Goal: Task Accomplishment & Management: Manage account settings

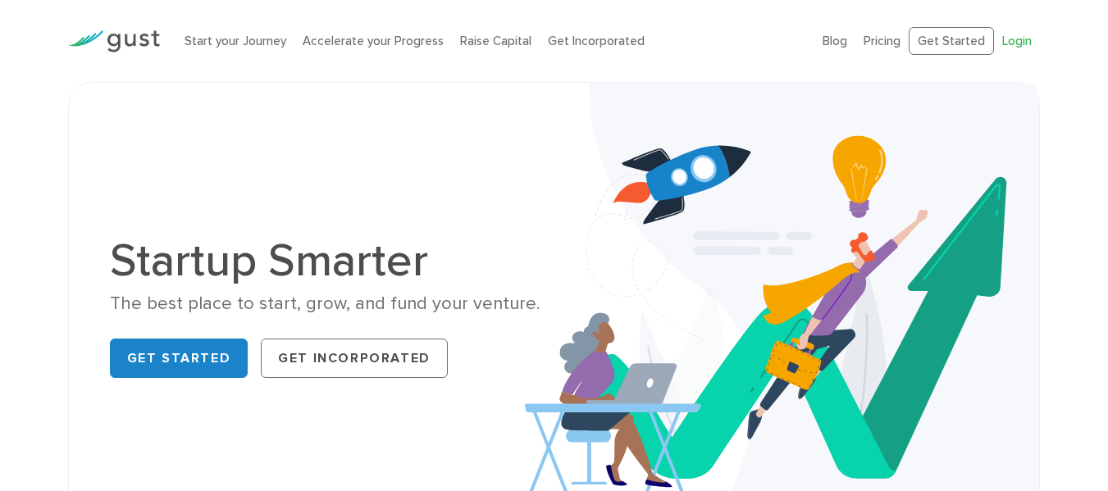
click at [1008, 40] on link "Login" at bounding box center [1018, 41] width 30 height 15
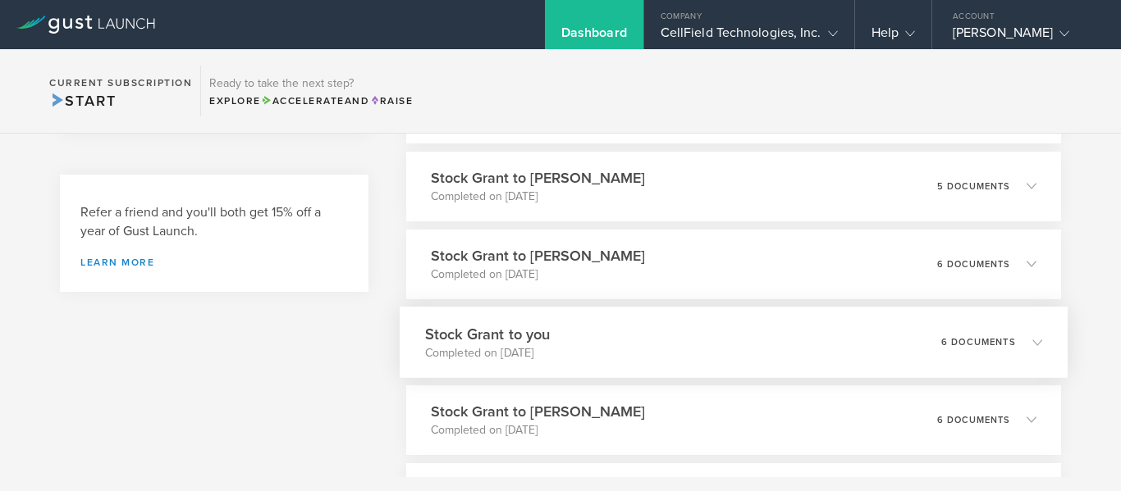
scroll to position [574, 0]
click at [1032, 415] on icon at bounding box center [1037, 419] width 10 height 10
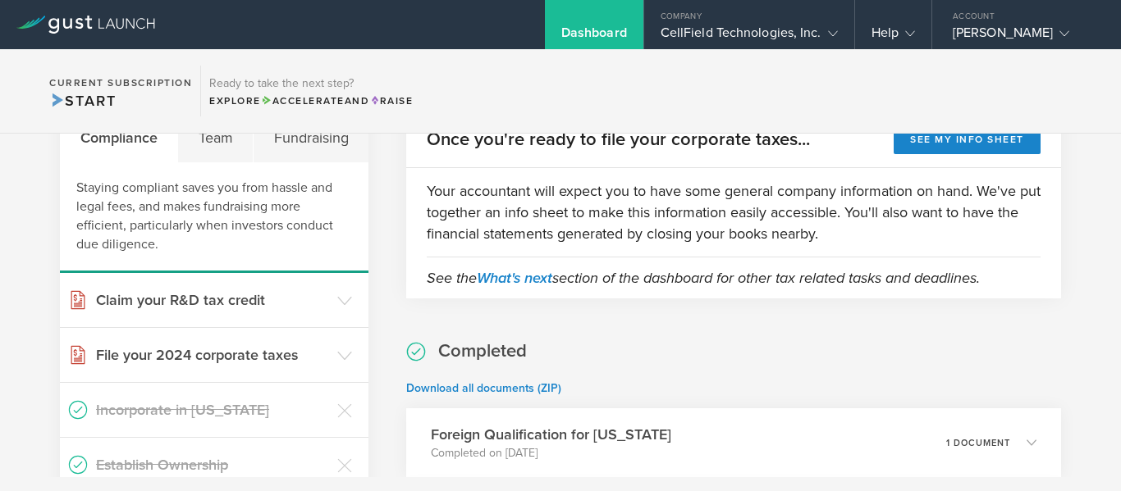
scroll to position [0, 0]
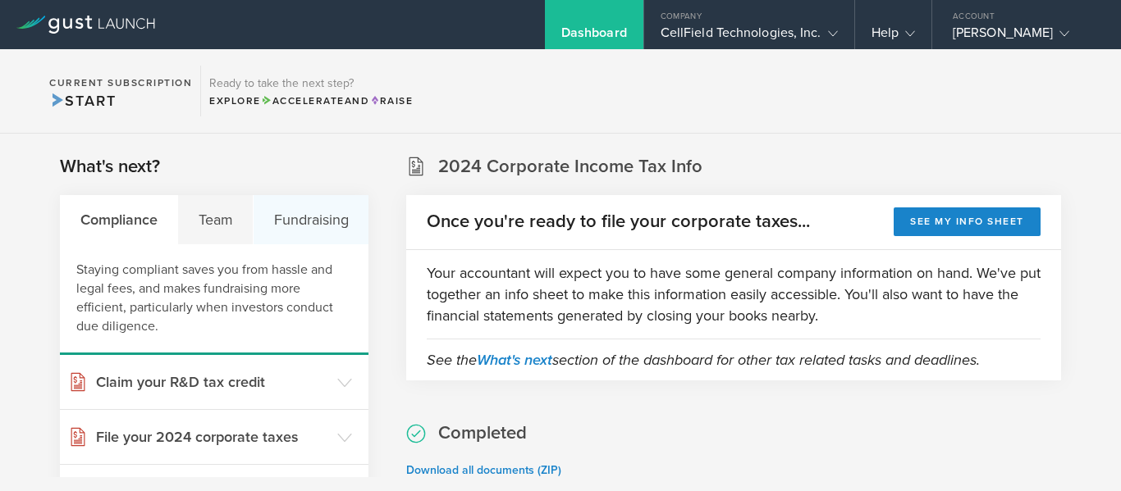
click at [294, 220] on div "Fundraising" at bounding box center [311, 219] width 115 height 49
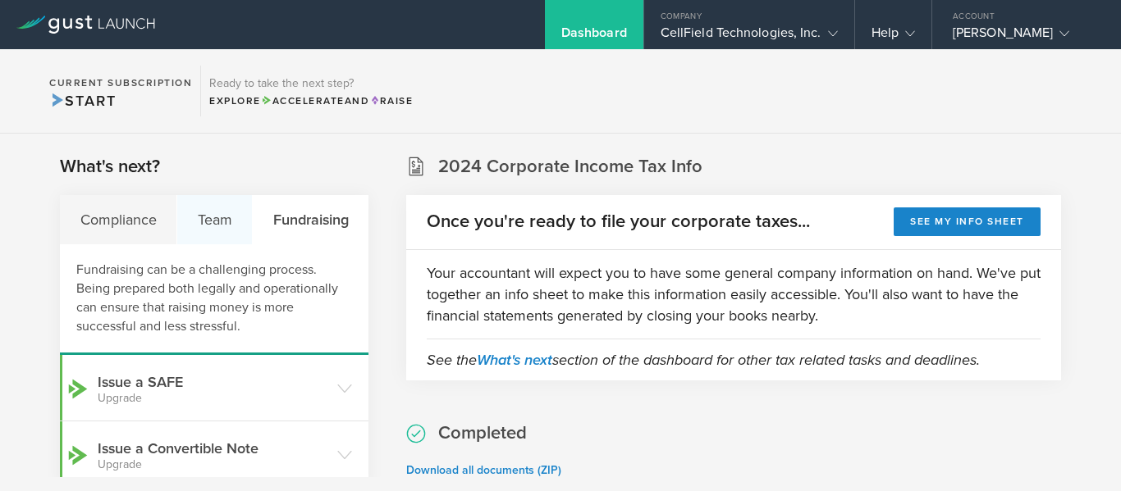
click at [203, 221] on div "Team" at bounding box center [214, 219] width 75 height 49
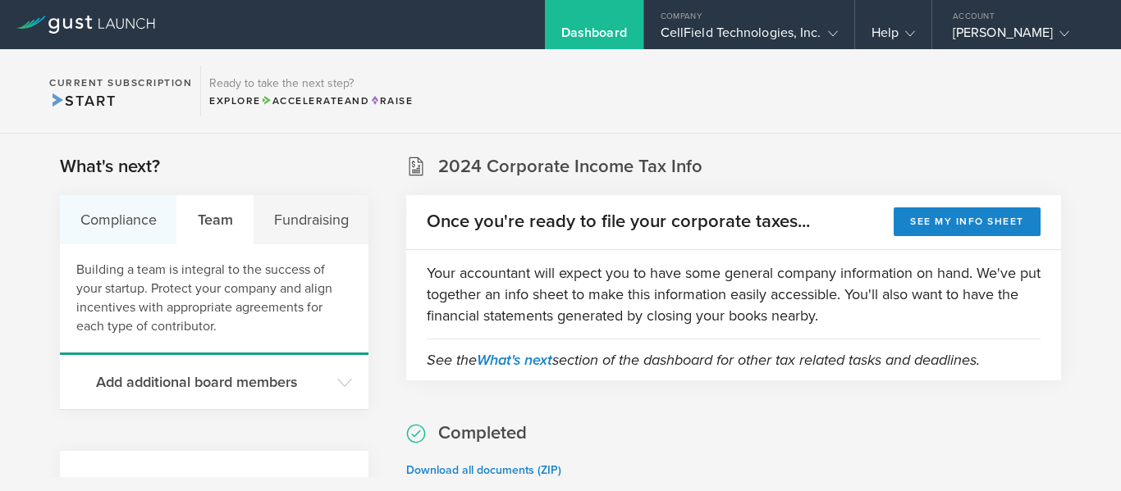
click at [89, 224] on div "Compliance" at bounding box center [118, 219] width 117 height 49
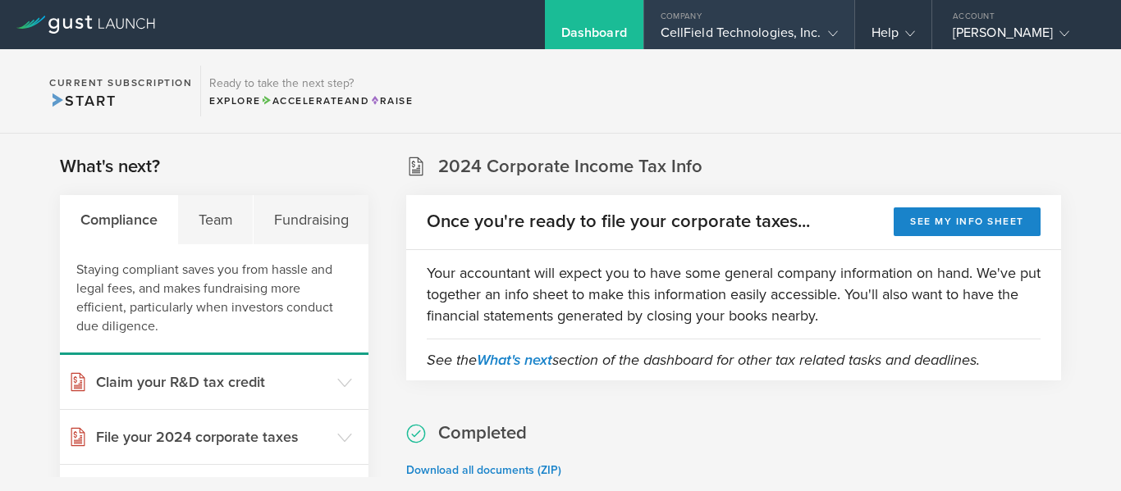
click at [807, 24] on div "Company" at bounding box center [749, 12] width 210 height 25
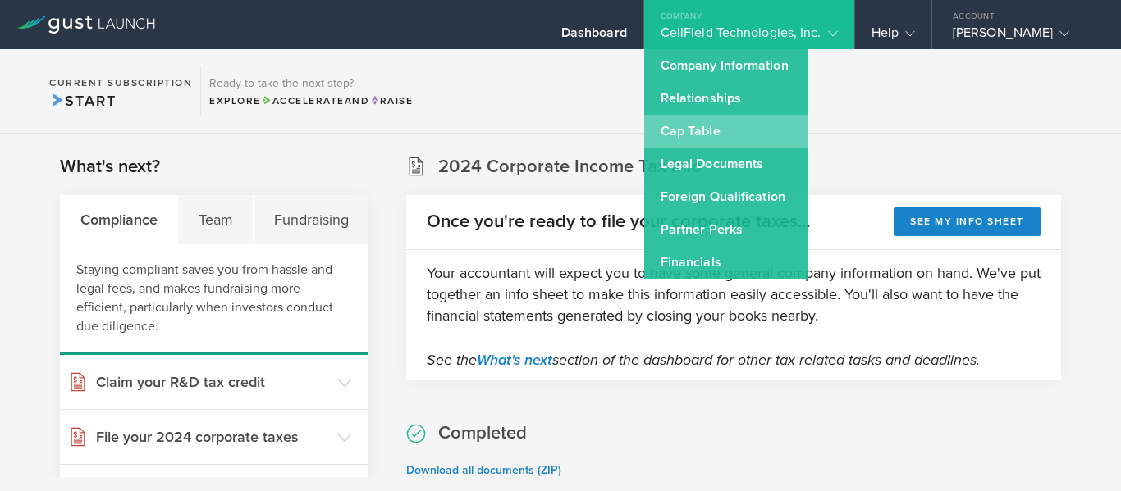
click at [694, 119] on link "Cap Table" at bounding box center [726, 131] width 164 height 33
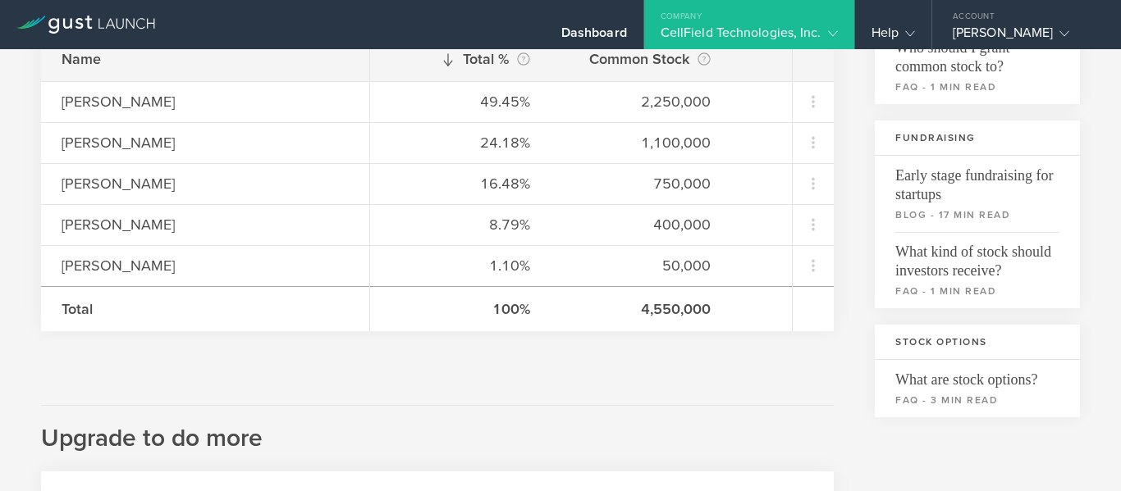
scroll to position [328, 0]
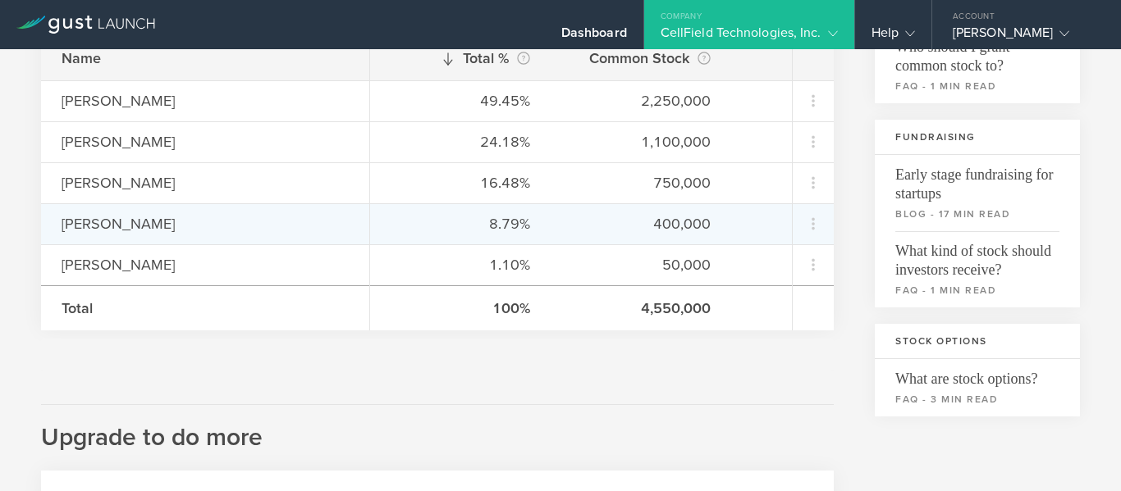
click at [119, 220] on div "[PERSON_NAME]" at bounding box center [205, 223] width 287 height 21
click at [803, 216] on icon at bounding box center [813, 224] width 20 height 20
click at [286, 223] on md-backdrop at bounding box center [560, 245] width 1121 height 491
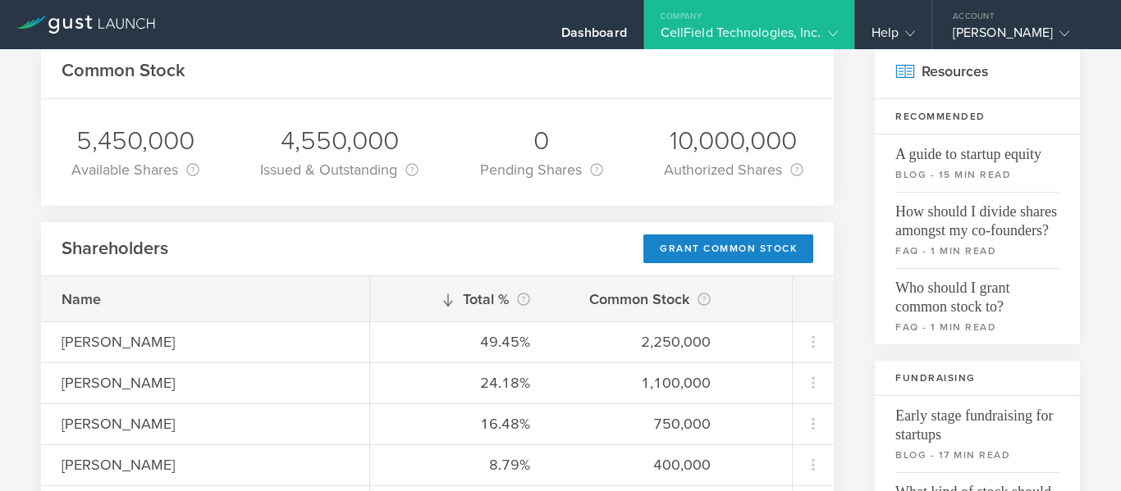
scroll to position [5, 0]
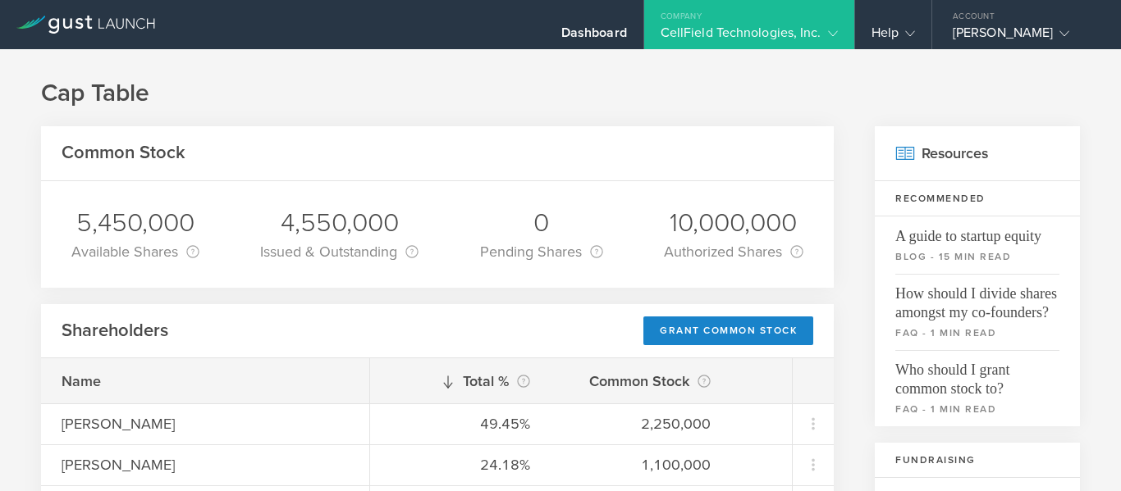
click at [348, 223] on div "4,550,000" at bounding box center [339, 223] width 158 height 34
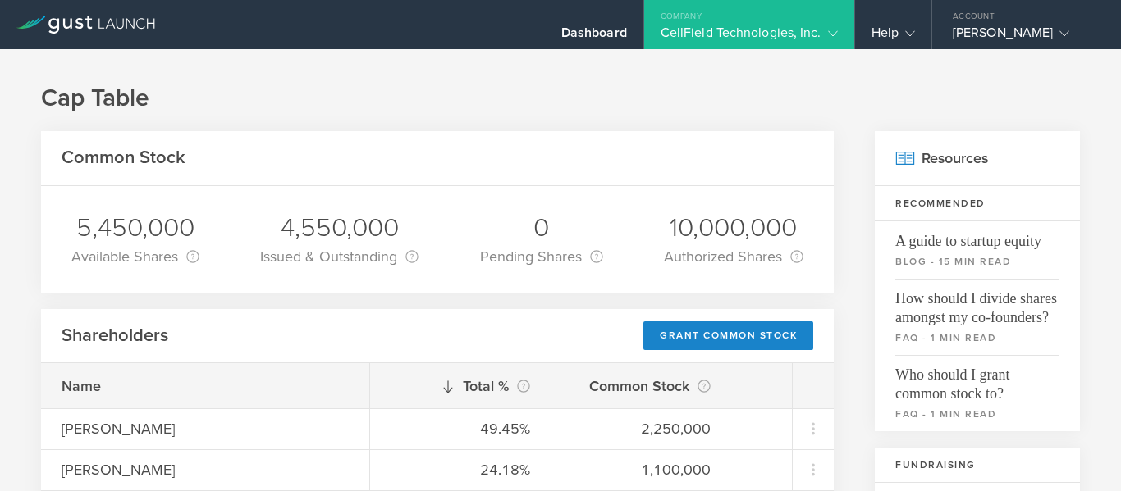
click at [821, 30] on gust-icon at bounding box center [829, 33] width 16 height 16
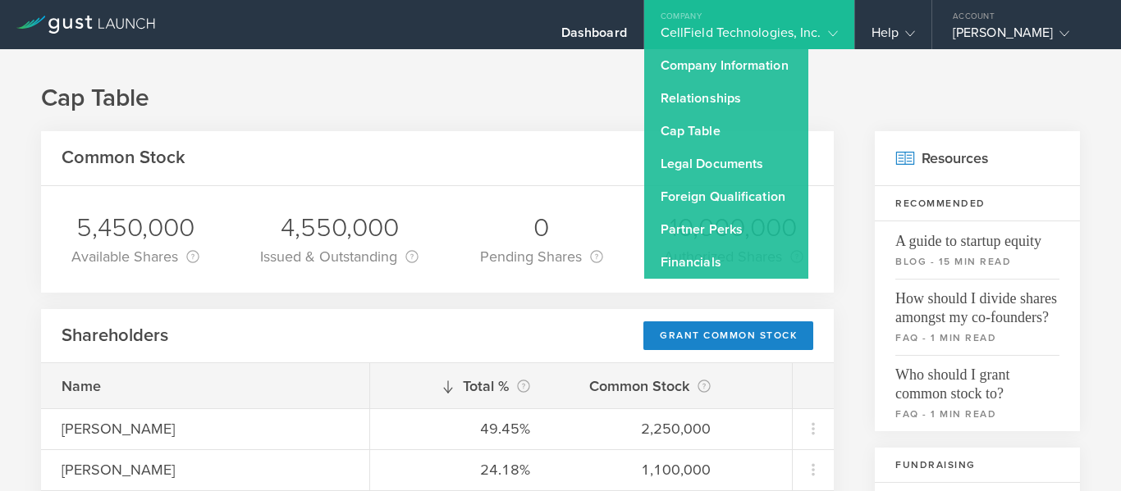
click at [427, 97] on h1 "Cap Table" at bounding box center [560, 98] width 1039 height 33
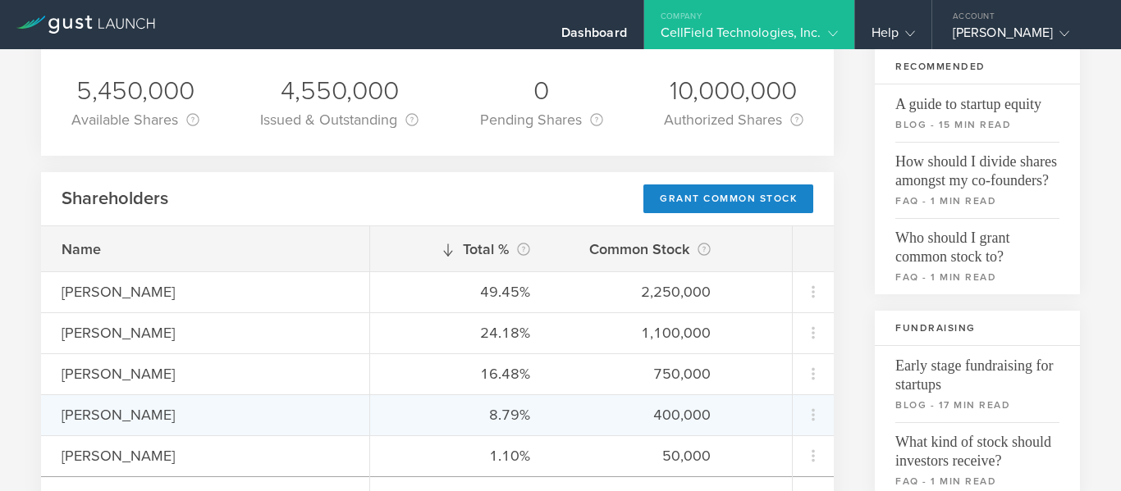
scroll to position [164, 0]
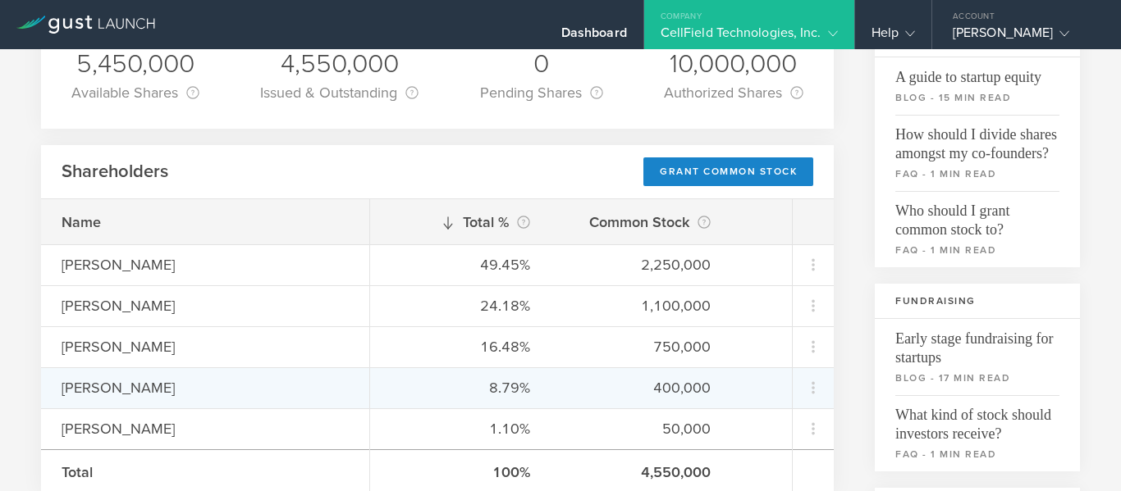
click at [80, 386] on div "[PERSON_NAME]" at bounding box center [205, 387] width 287 height 21
click at [803, 384] on icon at bounding box center [813, 388] width 20 height 20
click at [175, 295] on md-backdrop at bounding box center [560, 245] width 1121 height 491
click at [135, 380] on div "[PERSON_NAME]" at bounding box center [205, 387] width 287 height 21
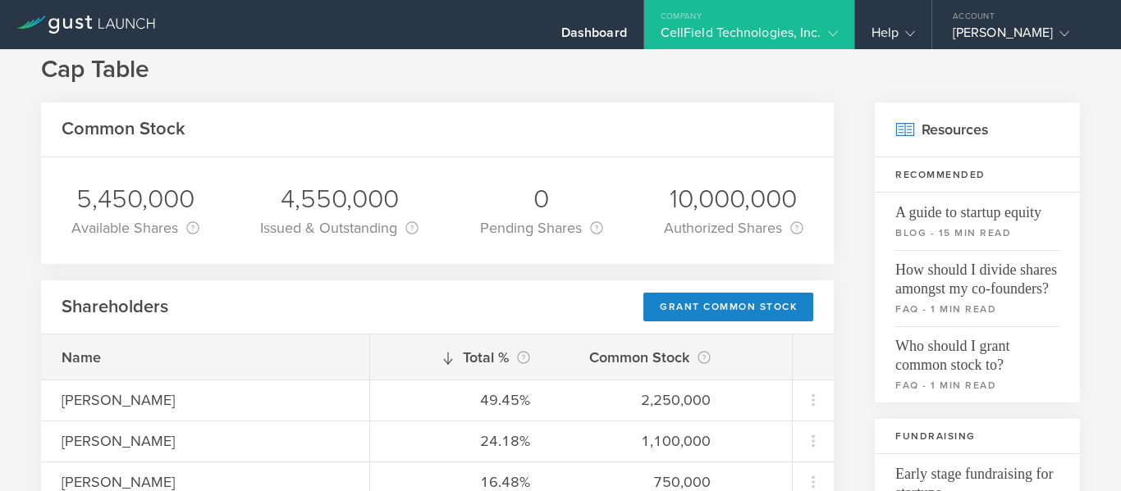
scroll to position [0, 0]
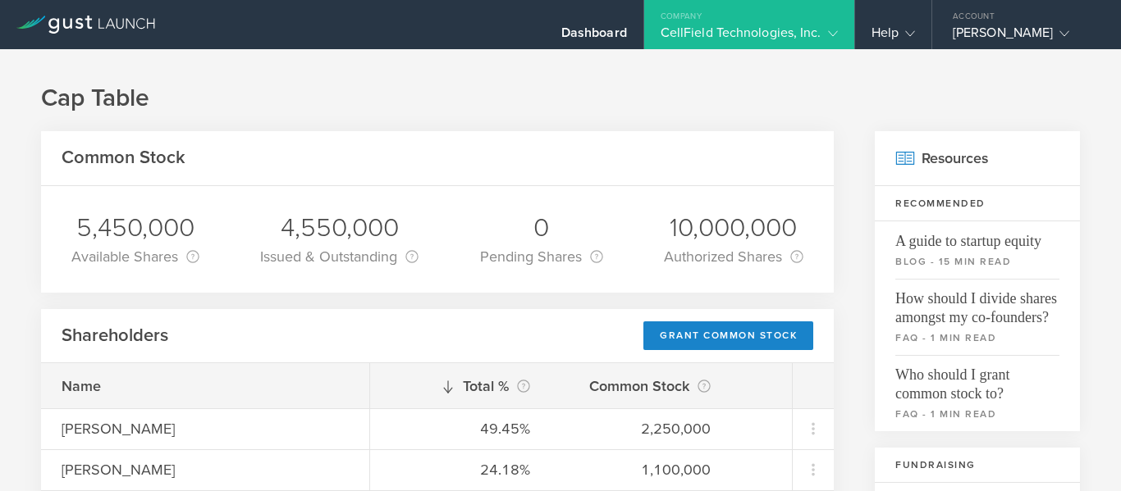
click at [834, 33] on icon at bounding box center [833, 34] width 10 height 10
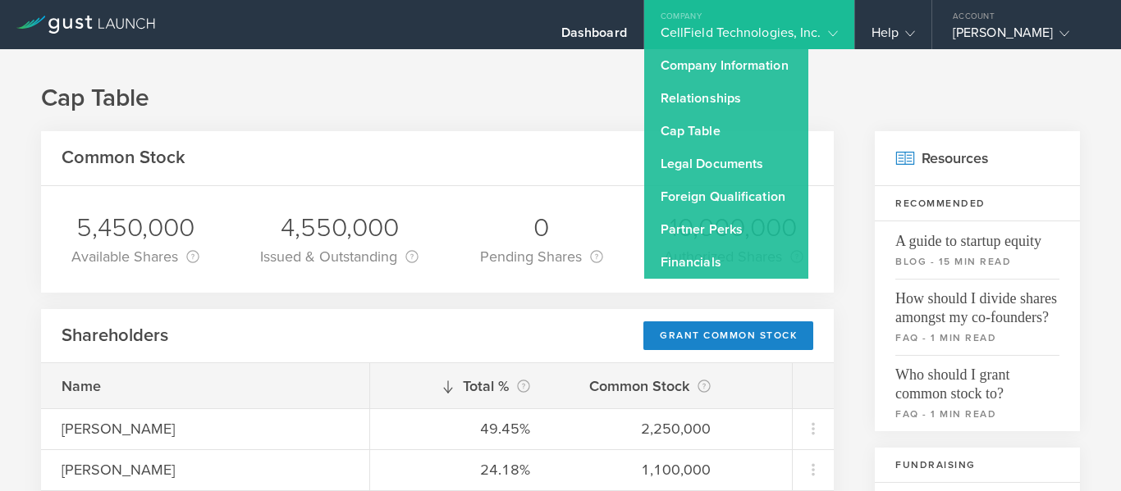
click at [360, 314] on div "Shareholders Grant Common Stock" at bounding box center [437, 336] width 793 height 55
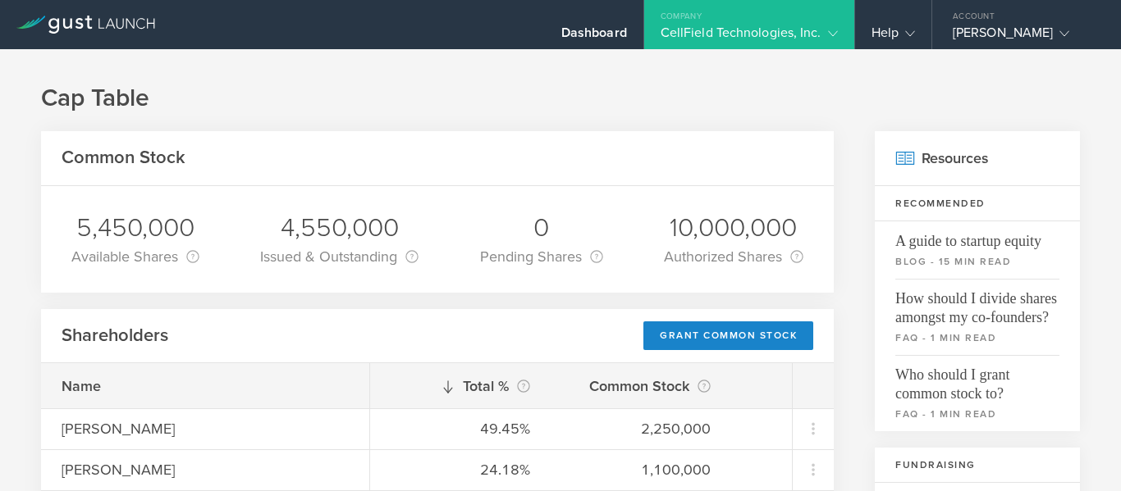
click at [832, 21] on div "Company" at bounding box center [749, 12] width 210 height 25
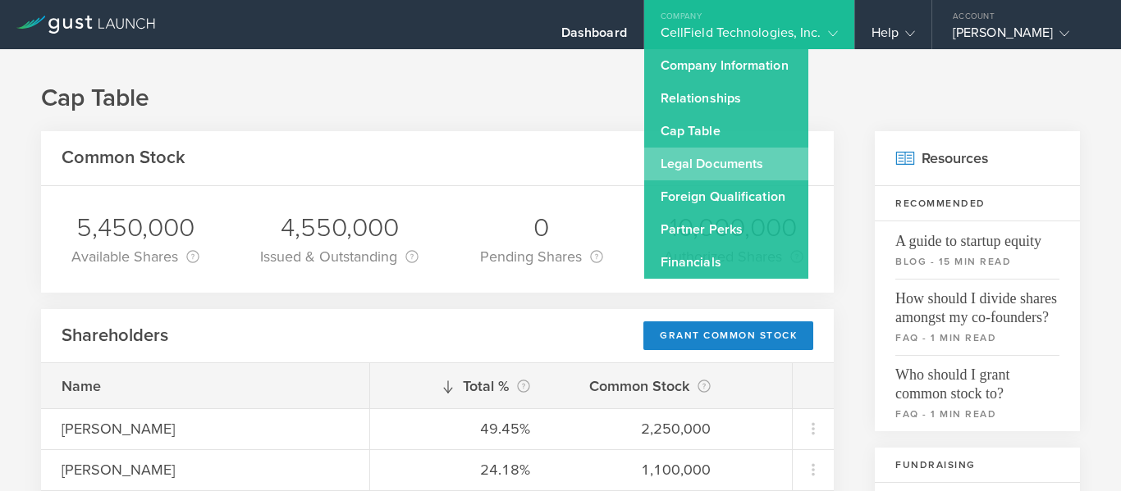
click at [740, 162] on link "Legal Documents" at bounding box center [726, 164] width 164 height 33
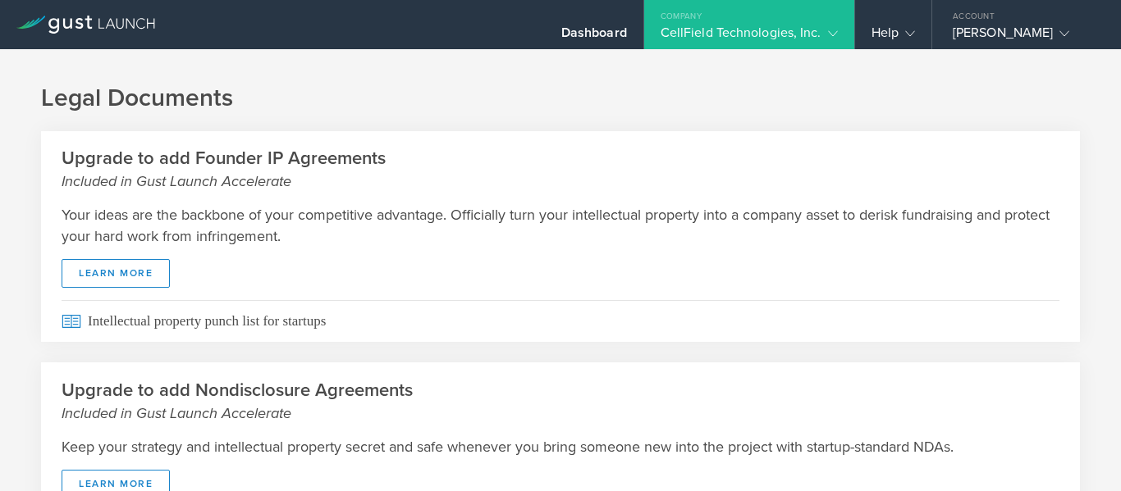
click at [809, 26] on div "CellField Technologies, Inc." at bounding box center [748, 37] width 177 height 25
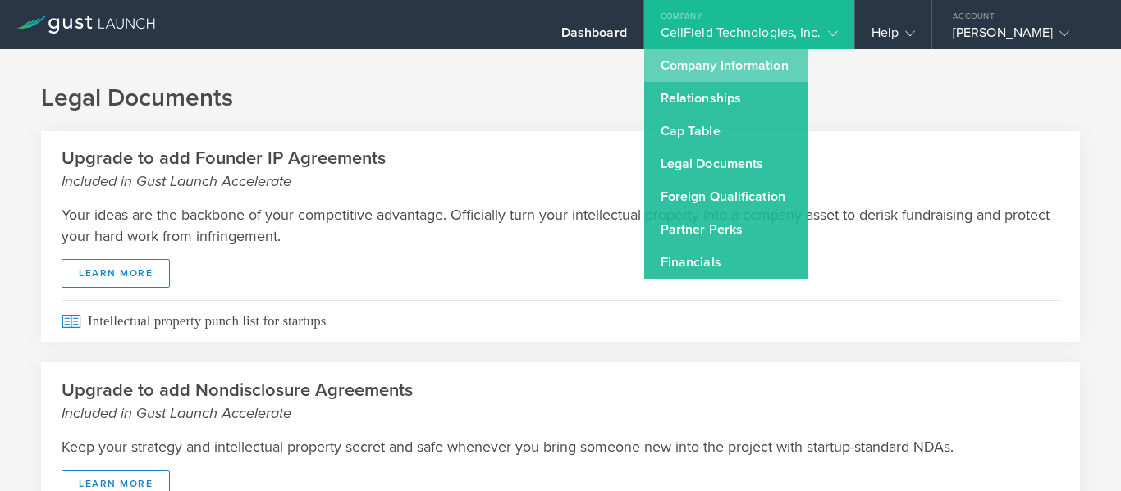
click at [762, 58] on link "Company Information" at bounding box center [726, 65] width 164 height 33
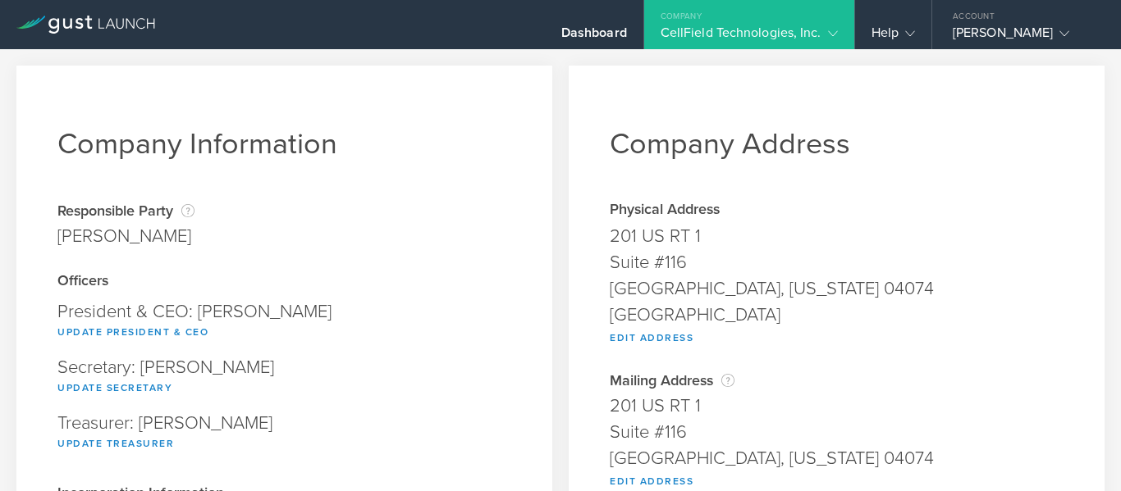
click at [815, 33] on div "CellField Technologies, Inc." at bounding box center [748, 37] width 177 height 25
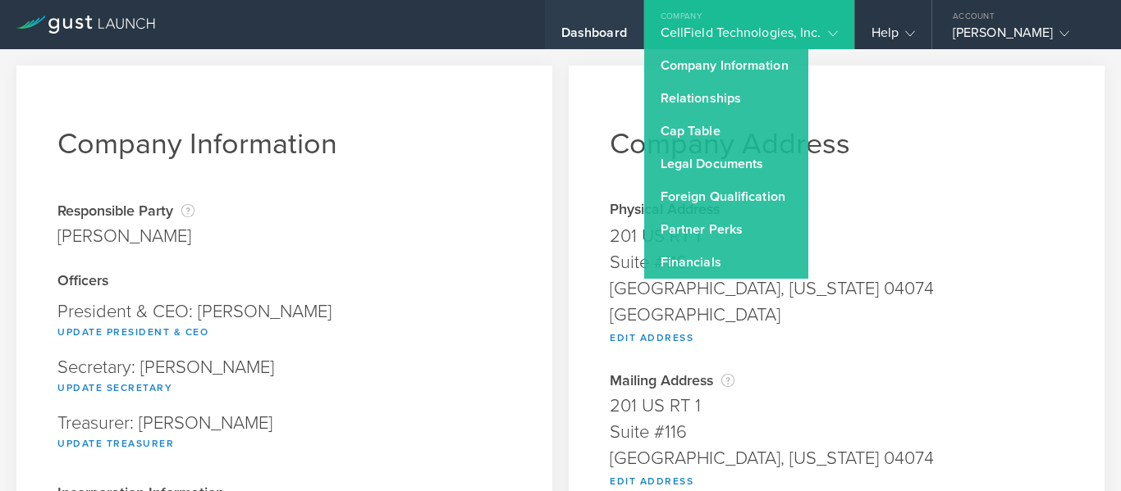
click at [569, 30] on div "Dashboard" at bounding box center [594, 37] width 66 height 25
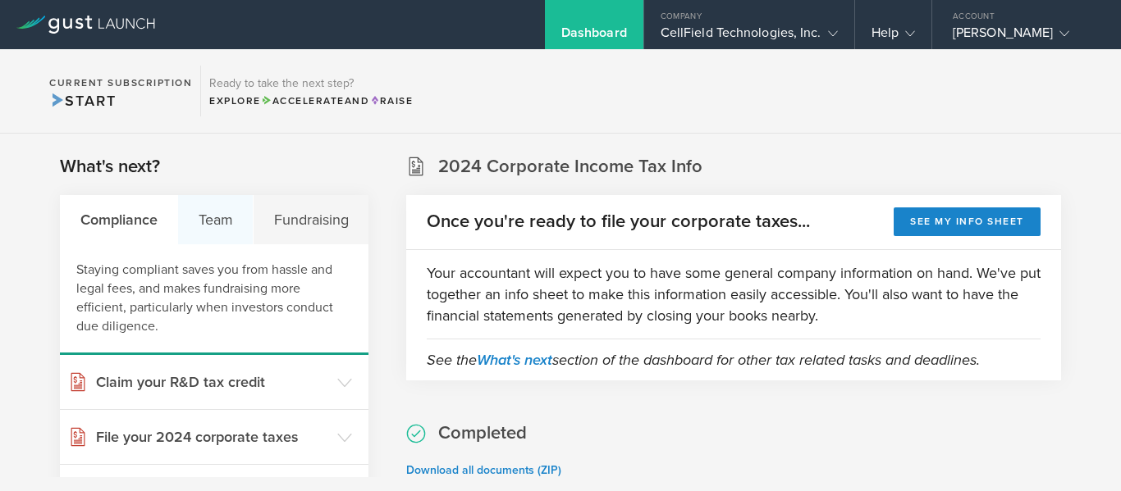
click at [217, 219] on div "Team" at bounding box center [215, 219] width 75 height 49
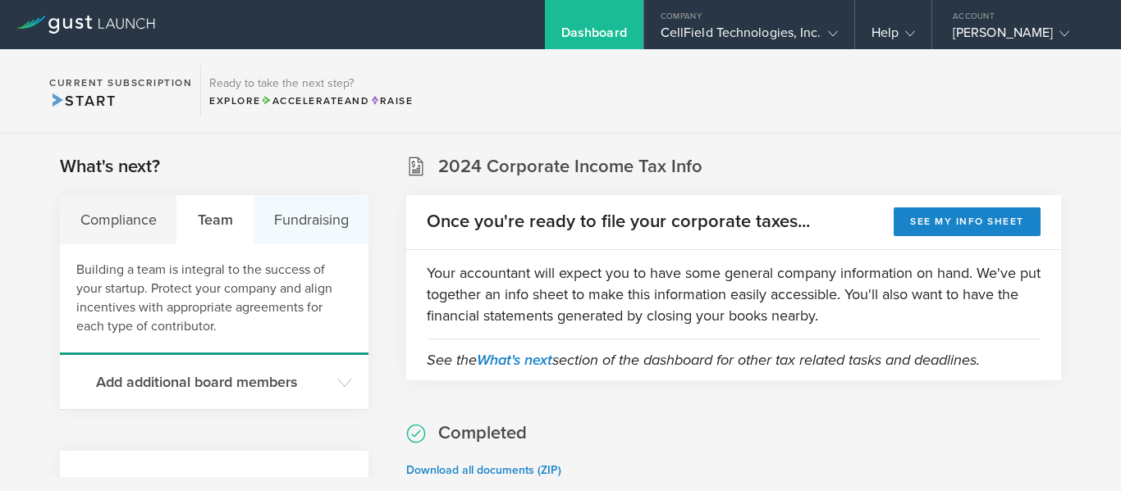
click at [302, 204] on div "Fundraising" at bounding box center [311, 219] width 115 height 49
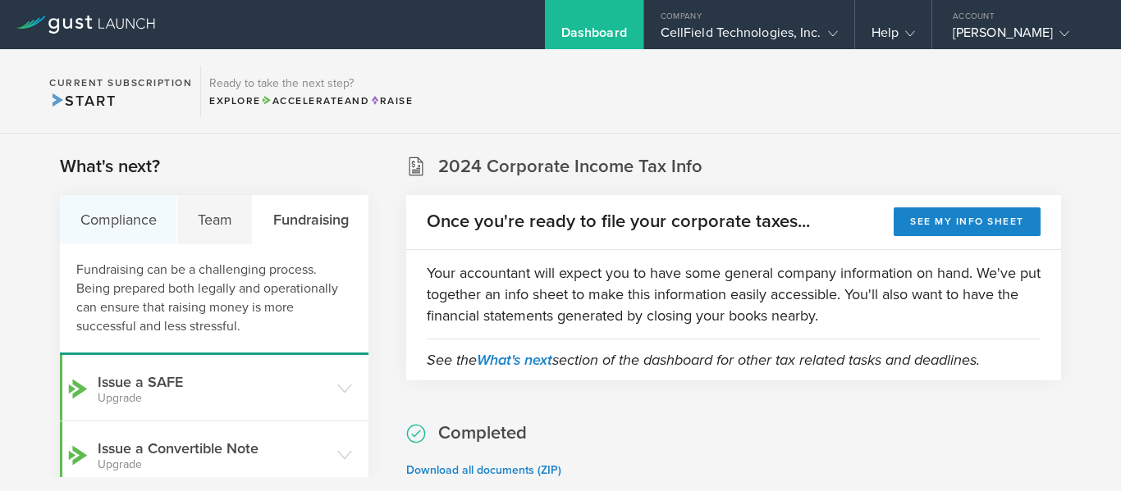
click at [103, 222] on div "Compliance" at bounding box center [118, 219] width 117 height 49
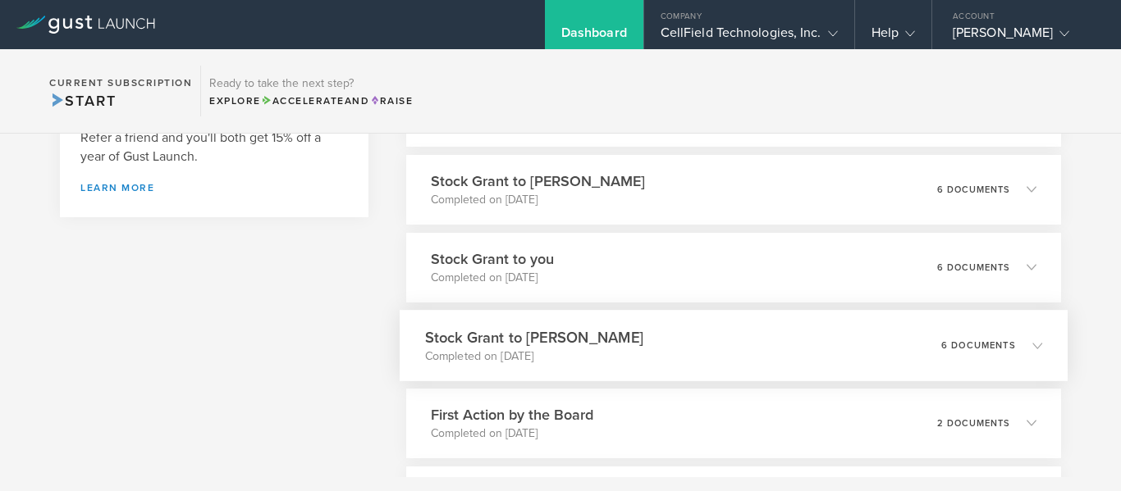
scroll to position [656, 0]
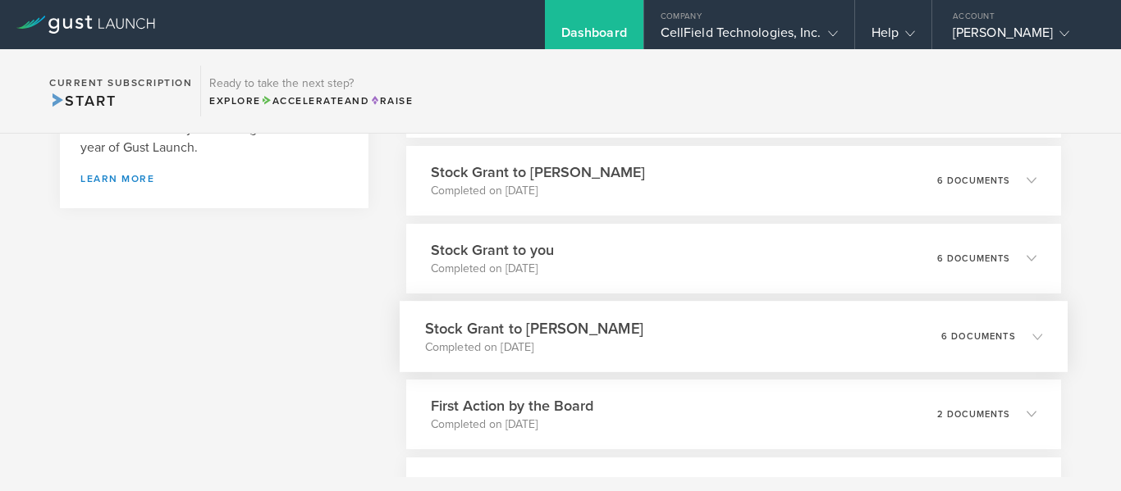
click at [586, 334] on h3 "Stock Grant to [PERSON_NAME]" at bounding box center [534, 329] width 218 height 22
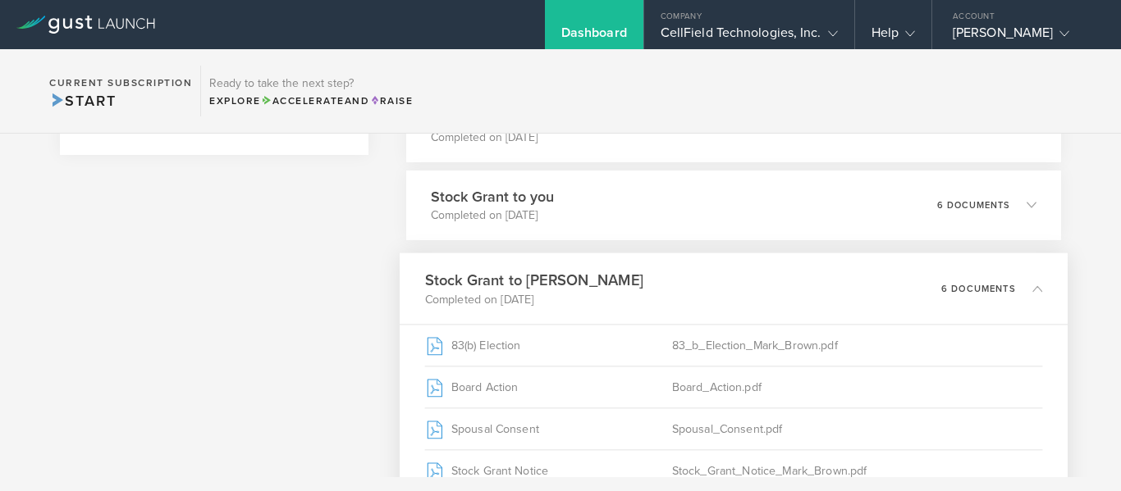
scroll to position [738, 0]
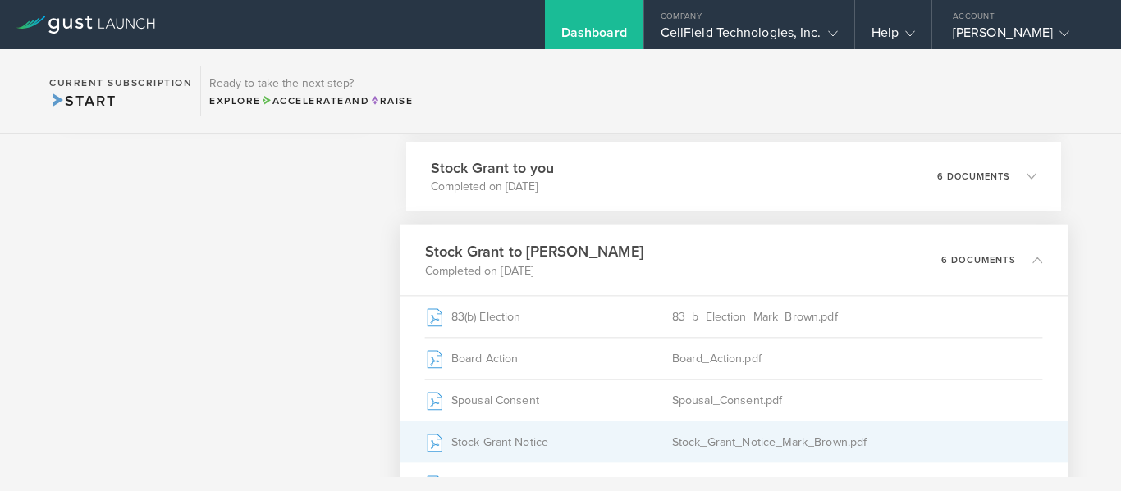
click at [581, 437] on div "Stock Grant Notice" at bounding box center [548, 442] width 247 height 41
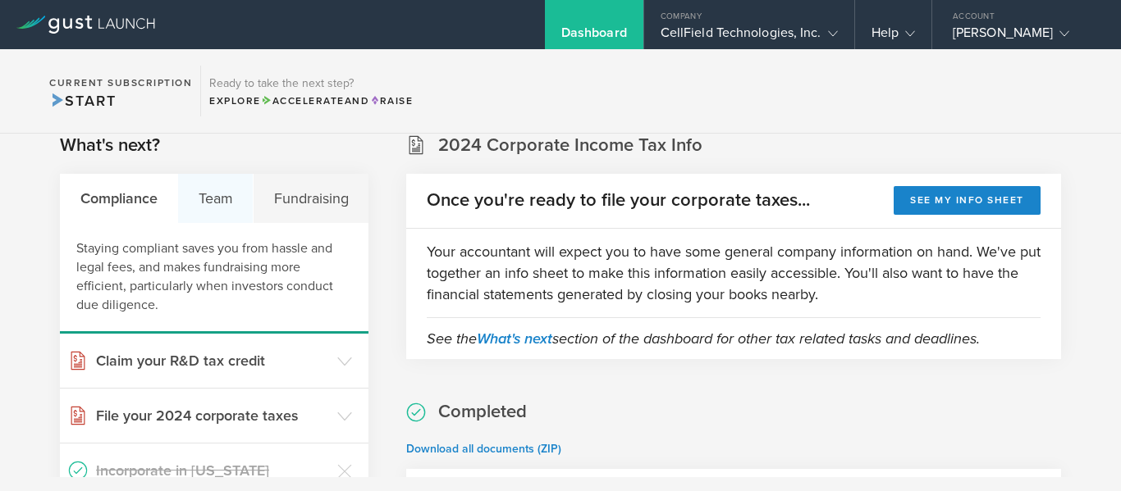
scroll to position [0, 0]
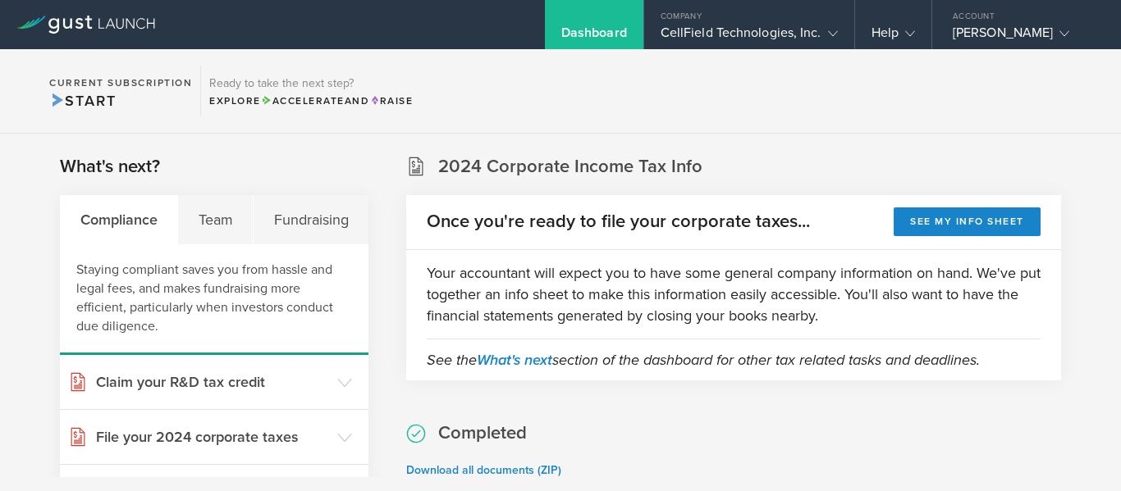
click at [201, 237] on div "Team" at bounding box center [215, 219] width 75 height 49
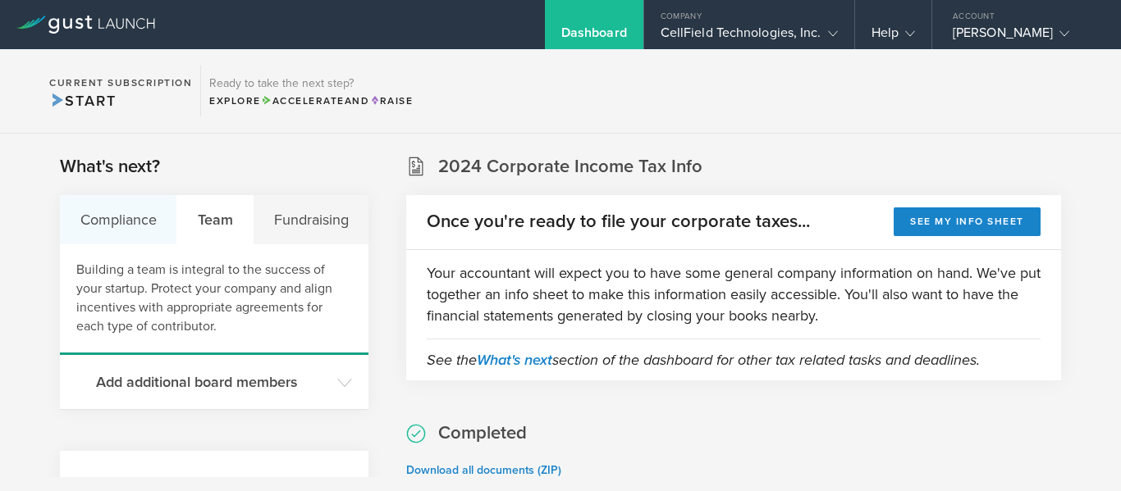
click at [156, 217] on div "Compliance" at bounding box center [118, 219] width 117 height 49
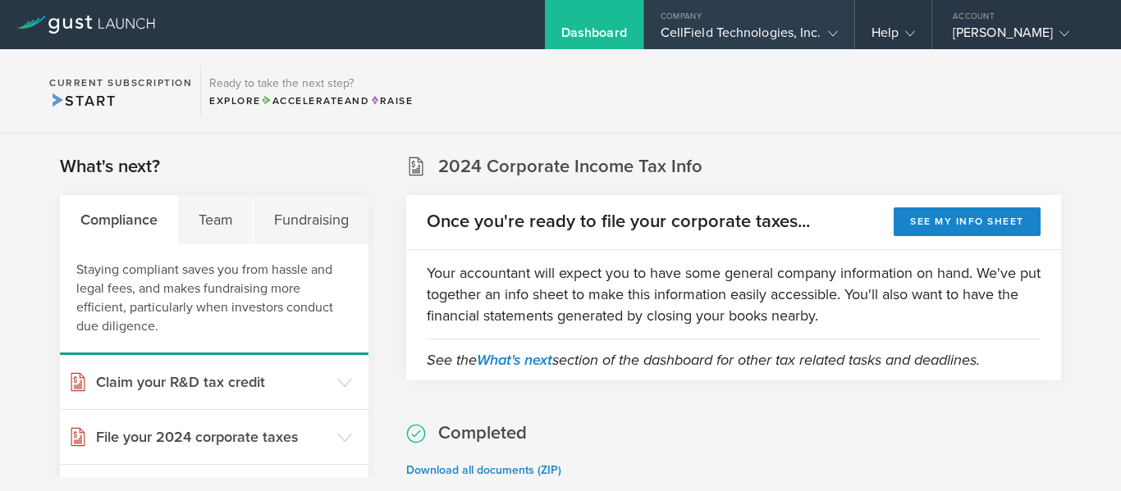
click at [761, 23] on div "Company" at bounding box center [749, 12] width 210 height 25
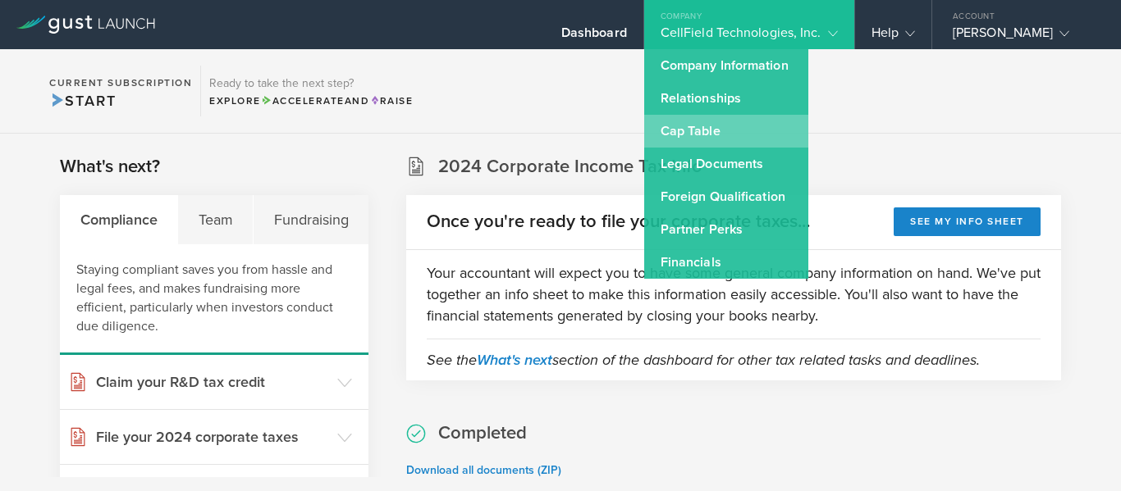
click at [756, 127] on link "Cap Table" at bounding box center [726, 131] width 164 height 33
